Goal: Information Seeking & Learning: Learn about a topic

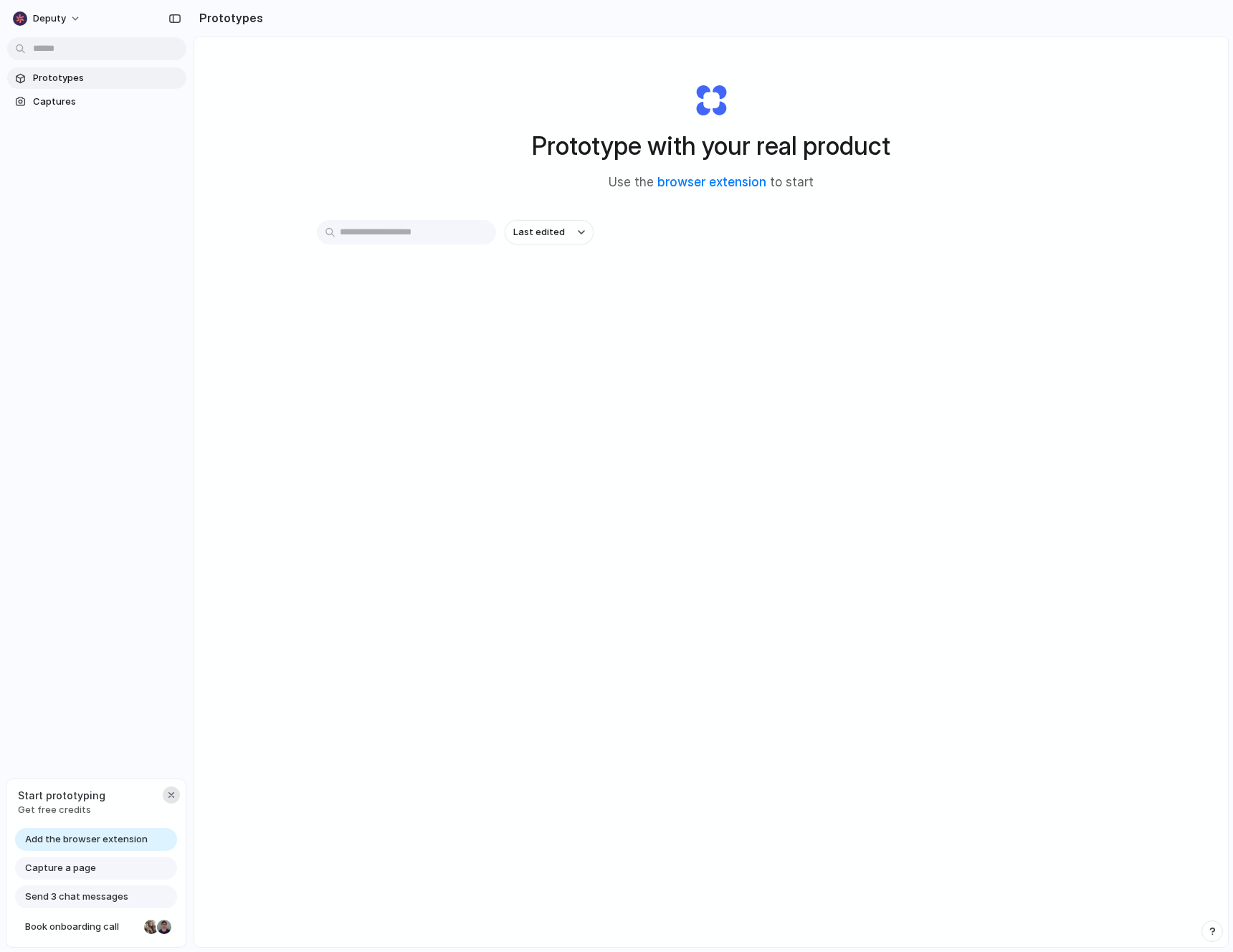
click at [172, 798] on div "button" at bounding box center [171, 795] width 11 height 11
click at [707, 180] on link "browser extension" at bounding box center [712, 182] width 109 height 15
